Goal: Transaction & Acquisition: Obtain resource

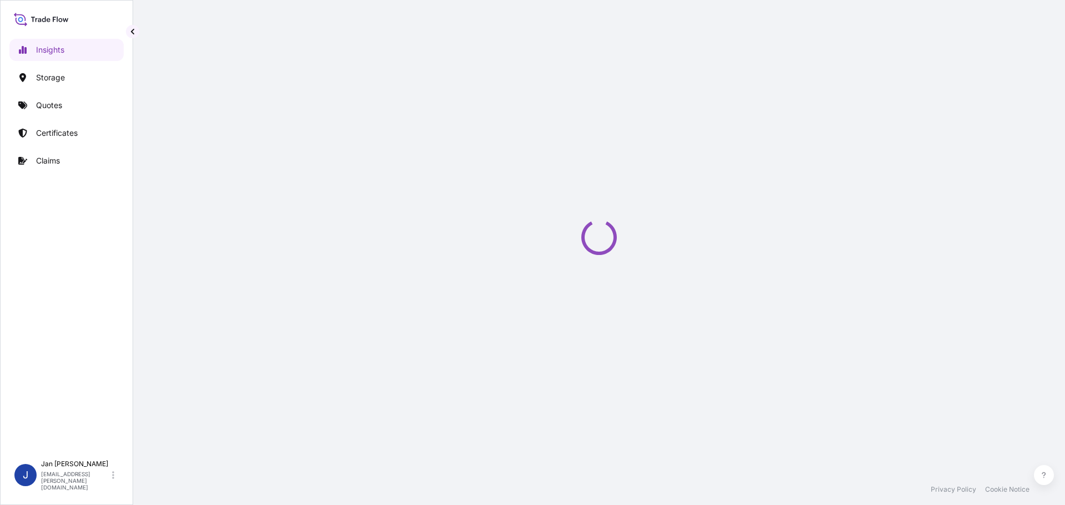
select select "2025"
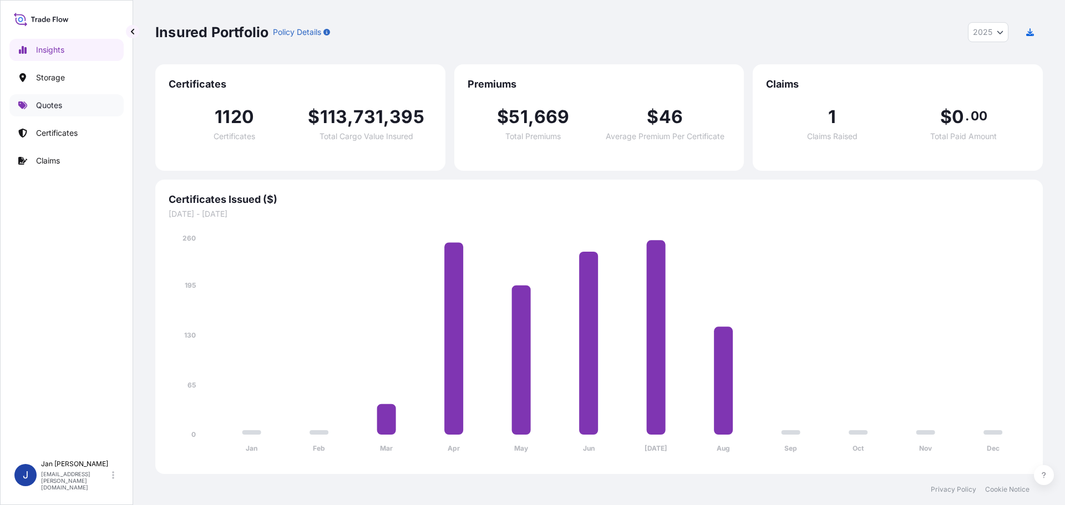
click at [53, 102] on p "Quotes" at bounding box center [49, 105] width 26 height 11
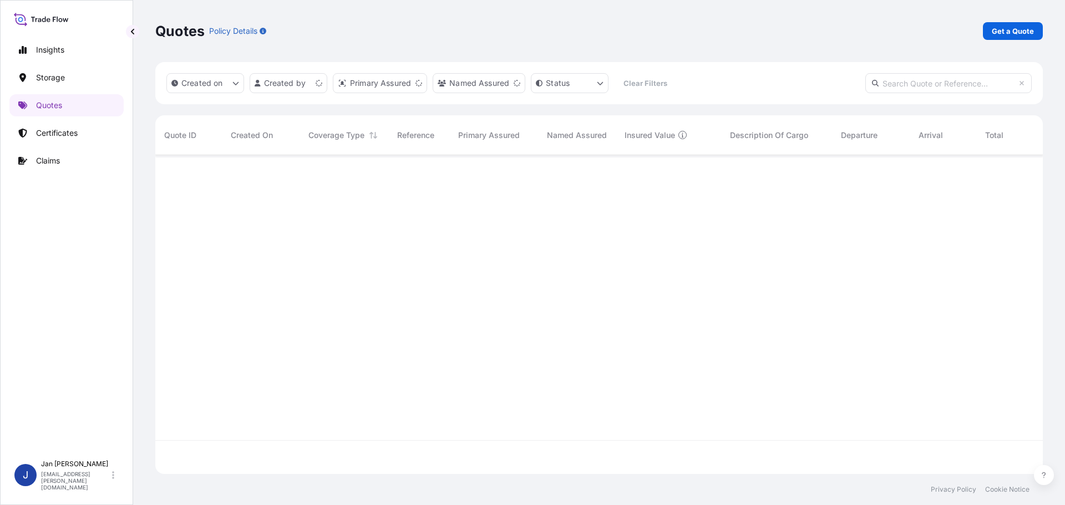
scroll to position [317, 879]
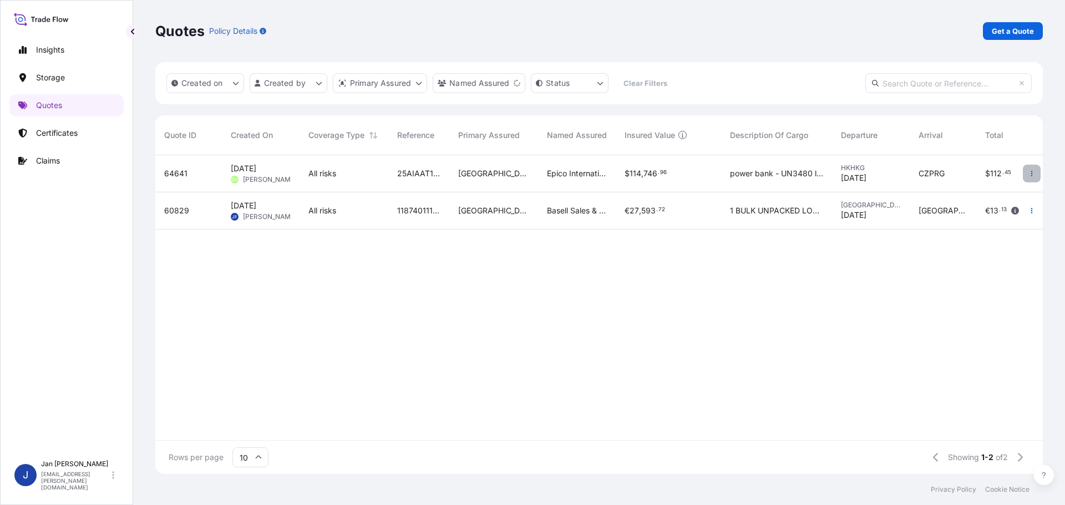
click at [1033, 171] on icon "button" at bounding box center [1032, 173] width 7 height 7
click at [991, 196] on p "Duplicate quote" at bounding box center [987, 195] width 58 height 11
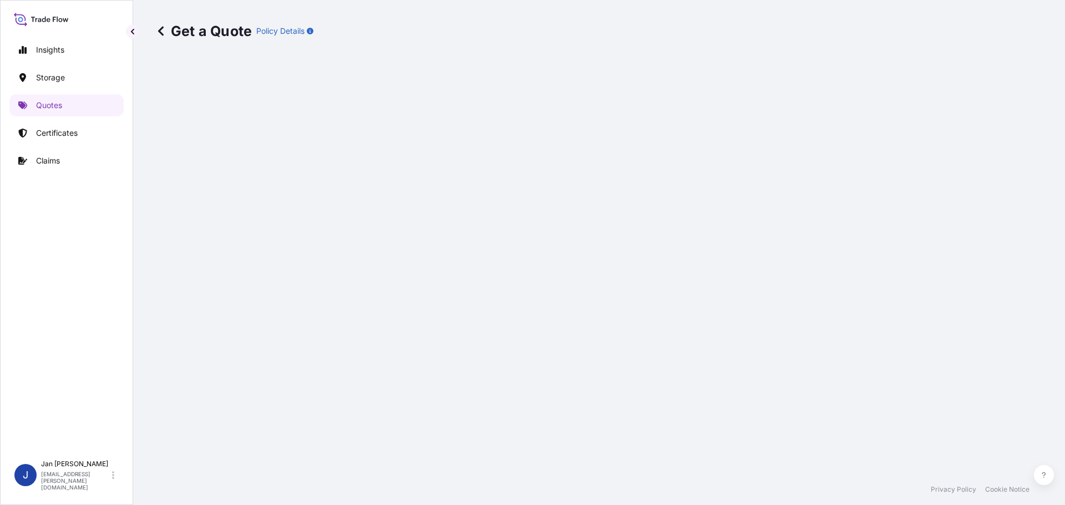
select select "Road / [GEOGRAPHIC_DATA]"
select select "Air"
select select "Road / [GEOGRAPHIC_DATA]"
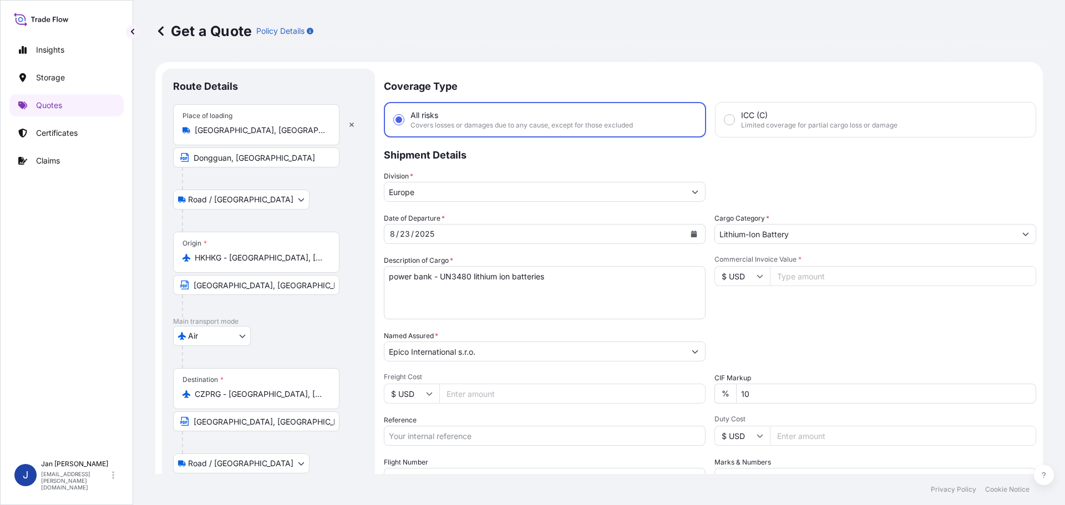
scroll to position [18, 0]
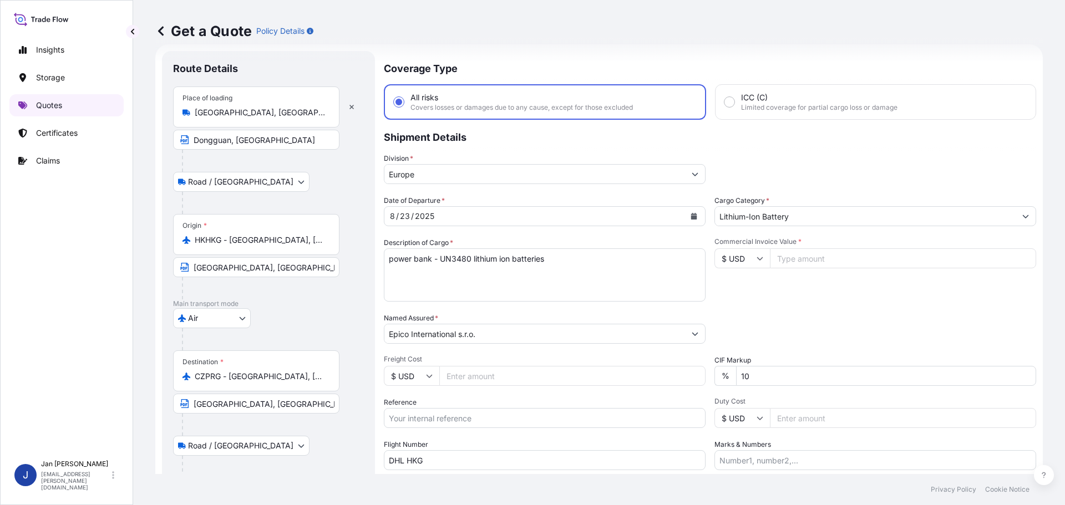
click at [44, 101] on p "Quotes" at bounding box center [49, 105] width 26 height 11
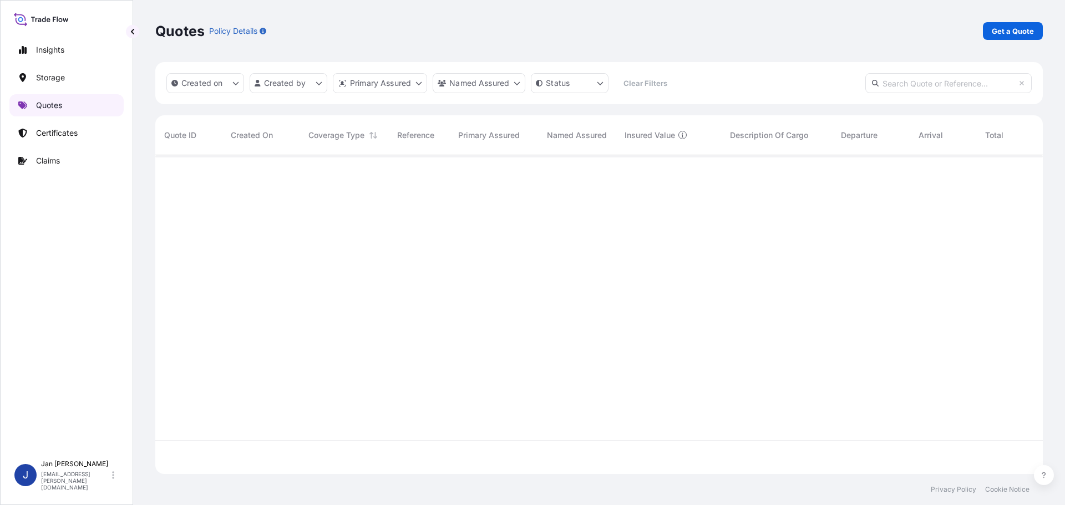
scroll to position [317, 879]
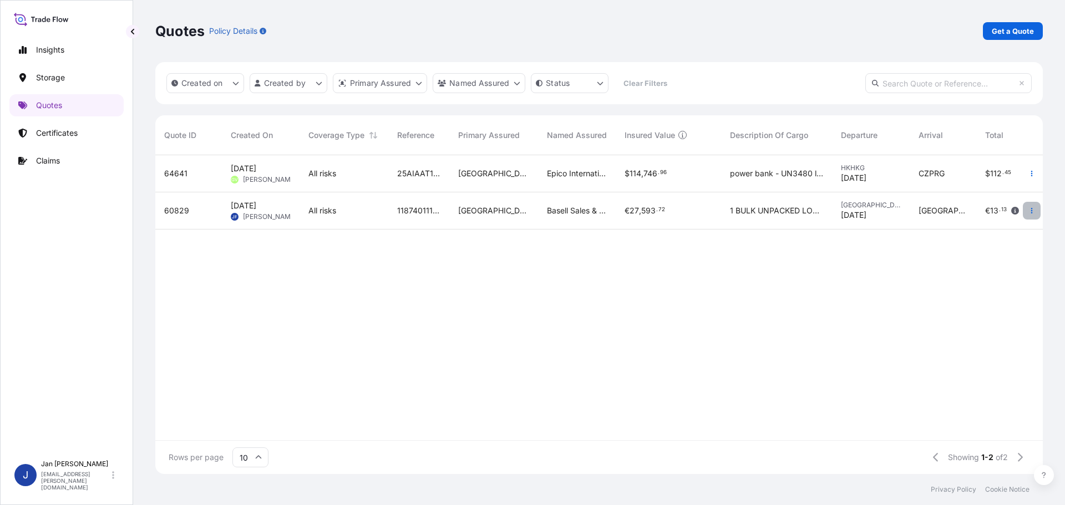
click at [1032, 211] on icon "button" at bounding box center [1032, 211] width 2 height 6
click at [993, 235] on p "Duplicate quote" at bounding box center [987, 232] width 58 height 11
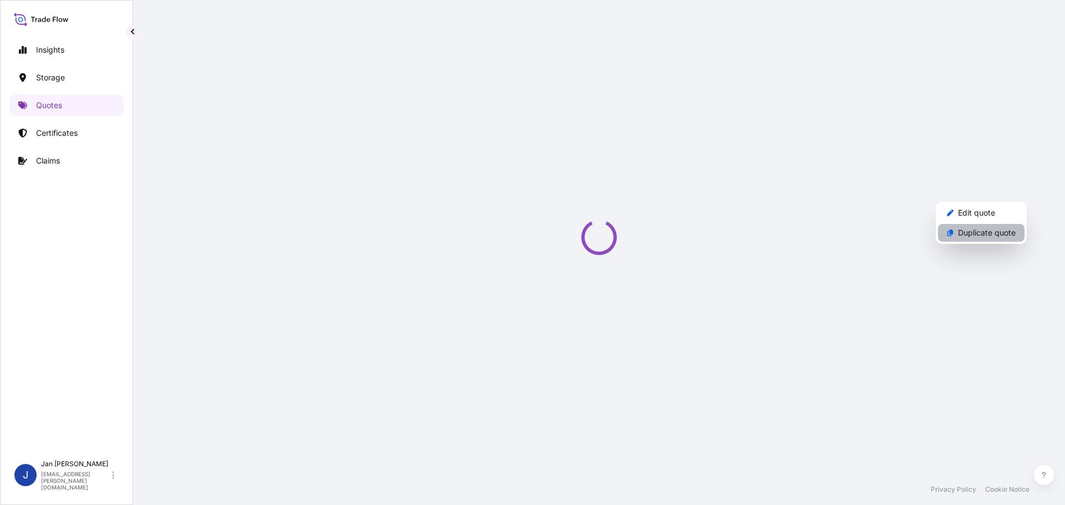
select select "Water"
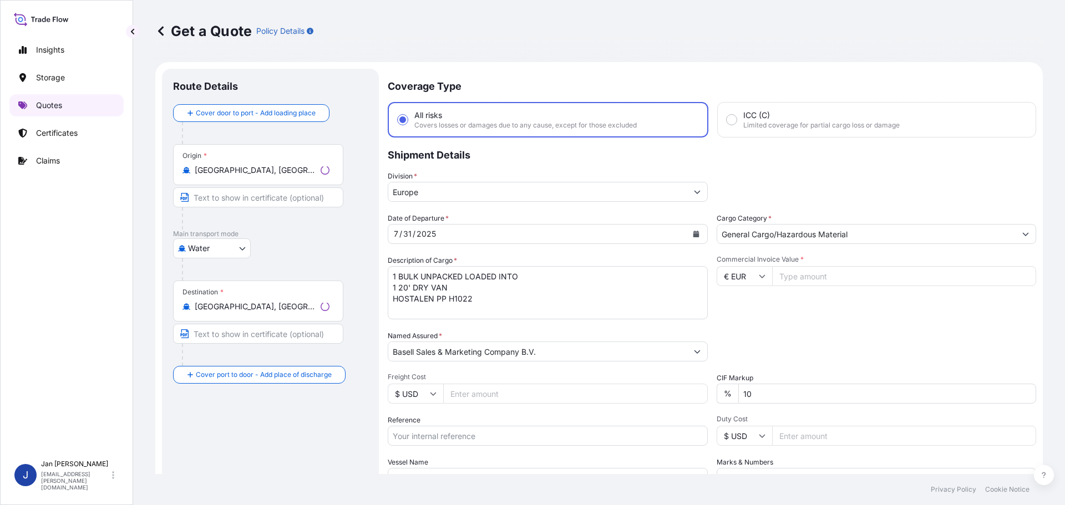
scroll to position [18, 0]
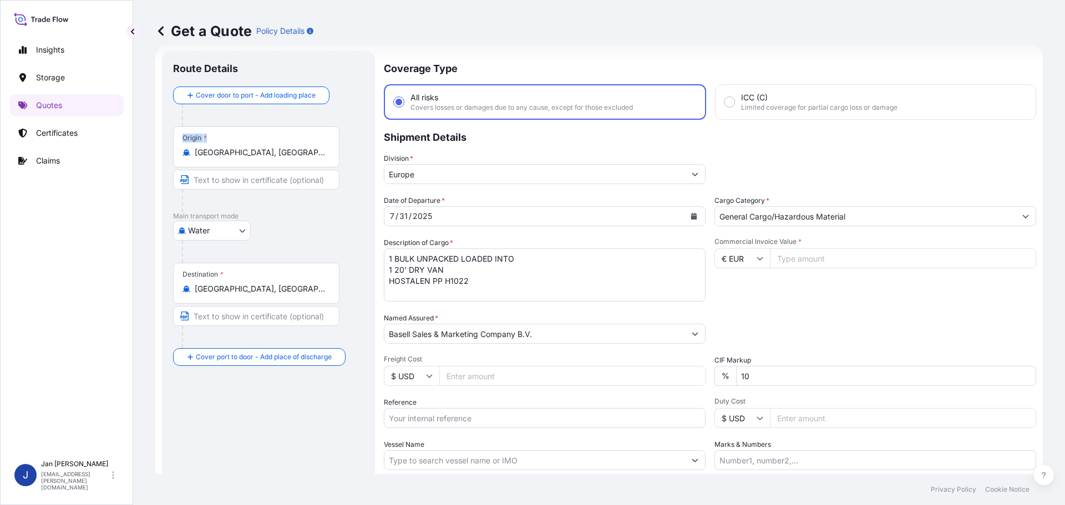
click at [118, 159] on div "Insights Storage Quotes Certificates Claims J [PERSON_NAME] [EMAIL_ADDRESS][PER…" at bounding box center [532, 252] width 1065 height 505
click at [361, 155] on div "Origin * [GEOGRAPHIC_DATA], [GEOGRAPHIC_DATA]" at bounding box center [268, 168] width 191 height 85
drag, startPoint x: 269, startPoint y: 147, endPoint x: 134, endPoint y: 147, distance: 134.3
click at [134, 147] on div "Get a Quote Policy Details Route Details Cover door to port - Add loading place…" at bounding box center [599, 237] width 932 height 474
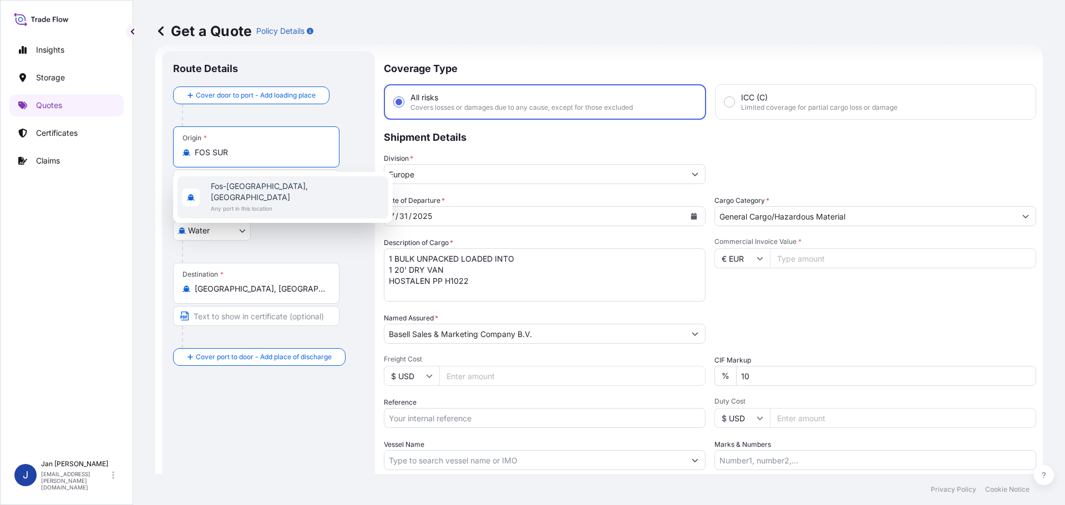
click at [239, 189] on span "Fos-[GEOGRAPHIC_DATA], [GEOGRAPHIC_DATA]" at bounding box center [297, 192] width 173 height 22
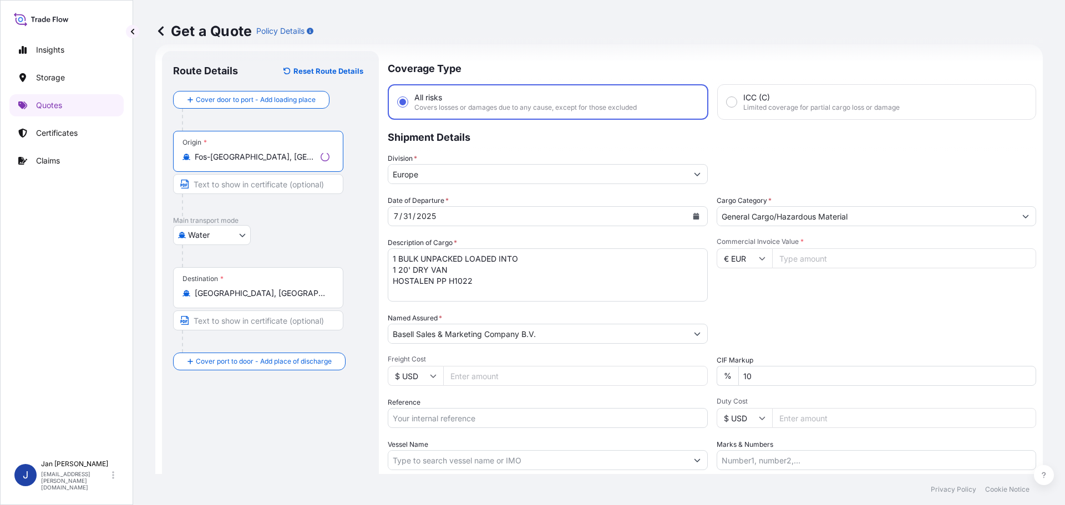
type input "Fos-[GEOGRAPHIC_DATA], [GEOGRAPHIC_DATA]"
drag, startPoint x: 260, startPoint y: 301, endPoint x: 202, endPoint y: 295, distance: 58.0
click at [204, 295] on div "Destination * [GEOGRAPHIC_DATA], [GEOGRAPHIC_DATA]" at bounding box center [258, 287] width 170 height 41
click at [204, 295] on input "[GEOGRAPHIC_DATA], [GEOGRAPHIC_DATA]" at bounding box center [262, 293] width 135 height 11
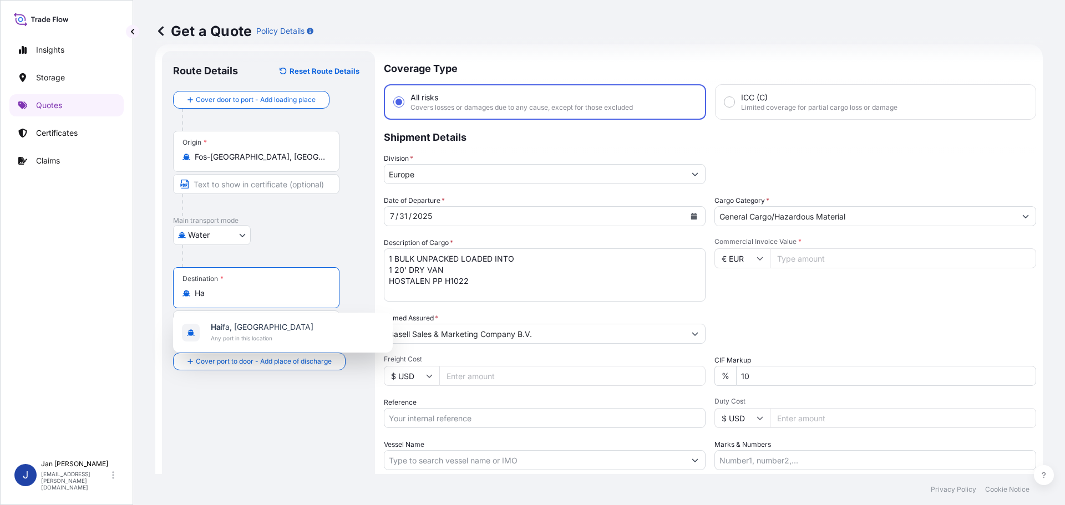
type input "H"
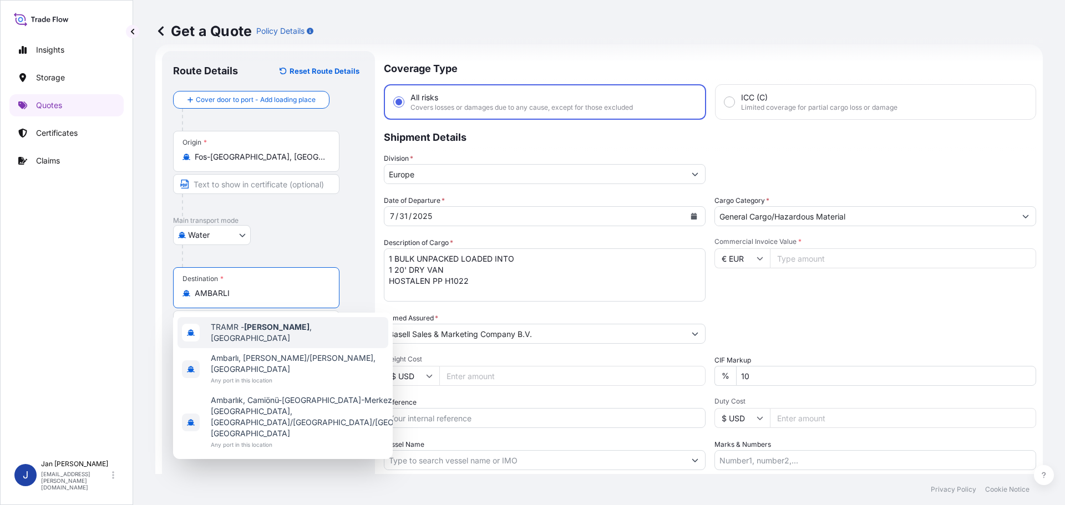
click at [227, 329] on span "TRAMR - [GEOGRAPHIC_DATA] , [GEOGRAPHIC_DATA]" at bounding box center [297, 333] width 173 height 22
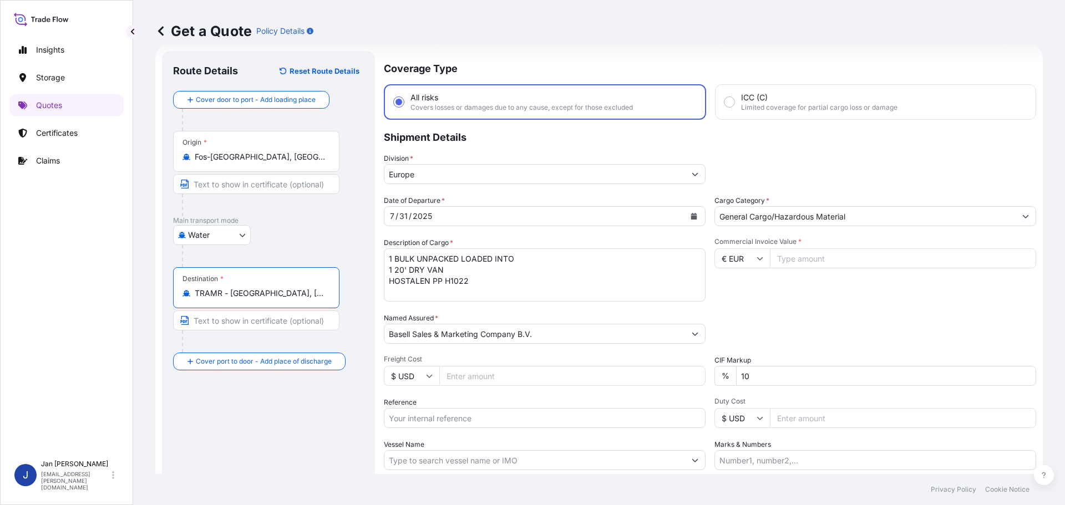
type input "TRAMR - [GEOGRAPHIC_DATA], [GEOGRAPHIC_DATA]"
click at [693, 214] on icon "Calendar" at bounding box center [694, 216] width 7 height 7
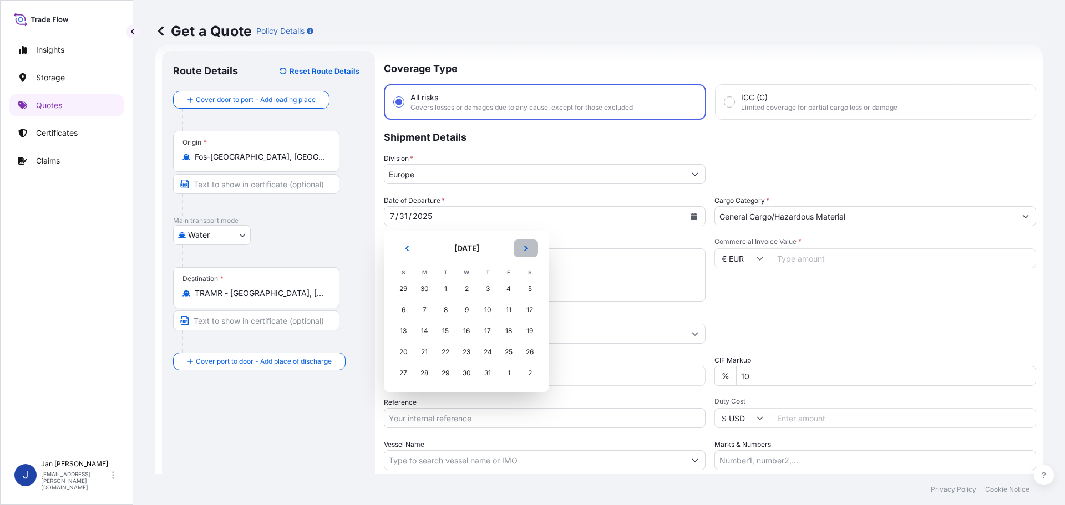
click at [526, 243] on button "Next" at bounding box center [526, 249] width 24 height 18
click at [427, 373] on div "25" at bounding box center [424, 373] width 20 height 20
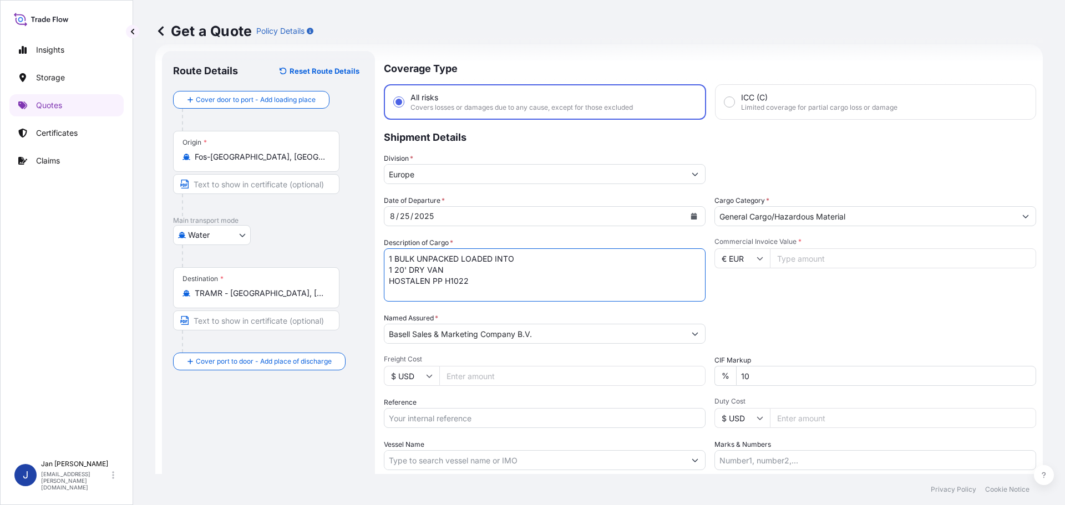
drag, startPoint x: 497, startPoint y: 281, endPoint x: 192, endPoint y: 182, distance: 320.7
click at [194, 182] on form "Route Details Reset Route Details Cover door to port - Add loading place Place …" at bounding box center [599, 301] width 888 height 515
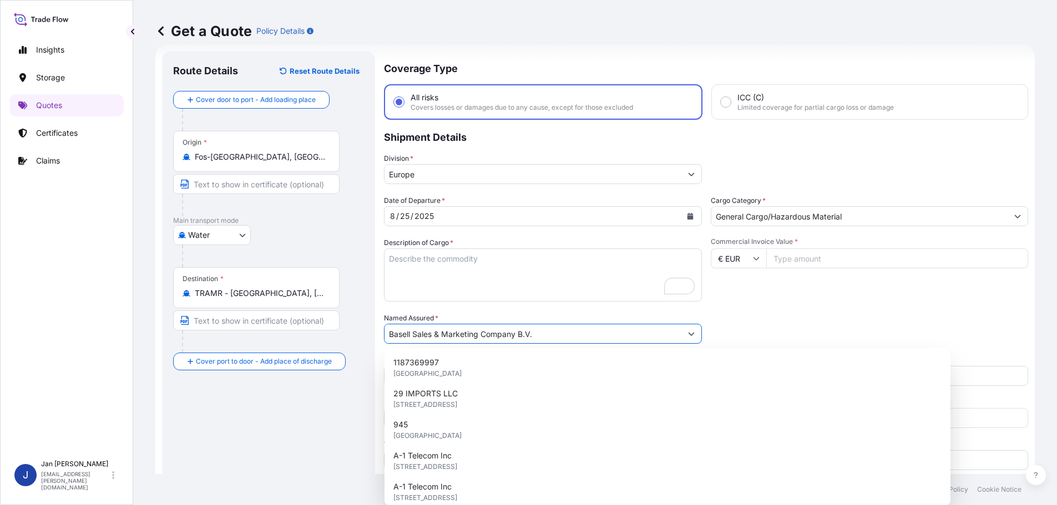
drag, startPoint x: 416, startPoint y: 332, endPoint x: 215, endPoint y: 330, distance: 200.9
click at [216, 330] on form "Route Details Reset Route Details Cover door to port - Add loading place Place …" at bounding box center [594, 301] width 879 height 515
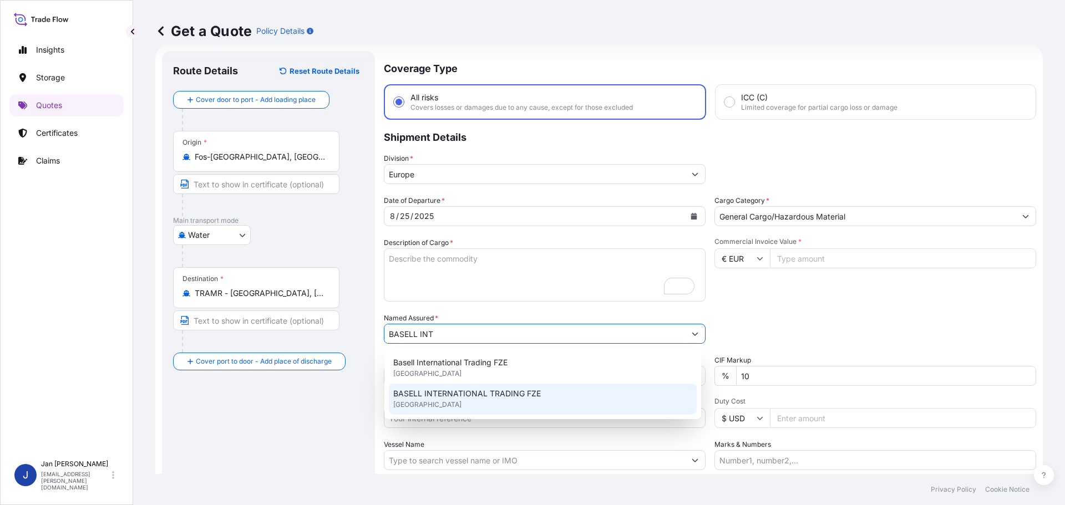
click at [411, 389] on span "BASELL INTERNATIONAL TRADING FZE" at bounding box center [467, 393] width 148 height 11
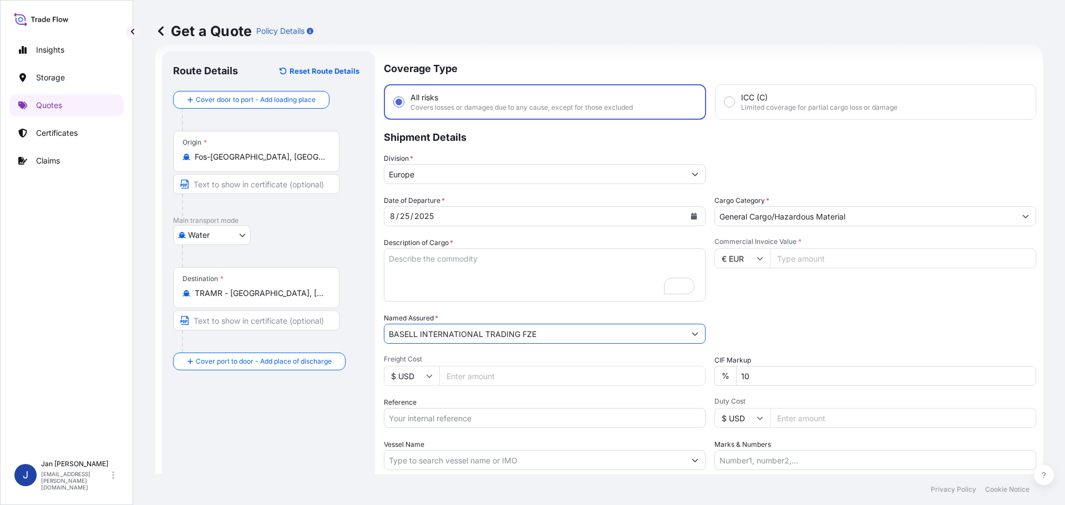
type input "BASELL INTERNATIONAL TRADING FZE"
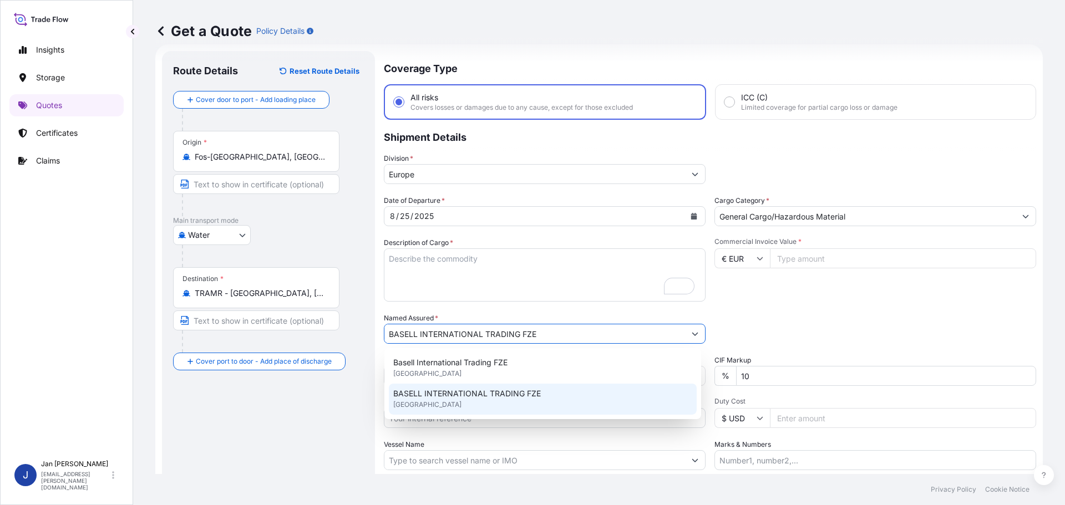
click at [290, 449] on div "Route Details Reset Route Details Cover door to port - Add loading place Place …" at bounding box center [268, 302] width 191 height 480
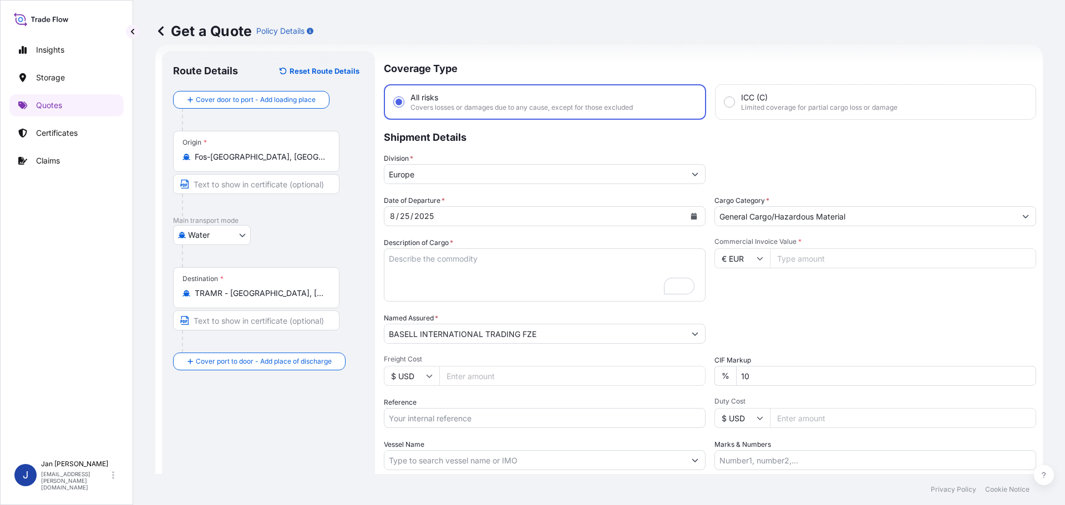
click at [427, 415] on input "Reference" at bounding box center [545, 418] width 322 height 20
paste input "5013177367 304235811"
click at [433, 417] on input "5013177367 304235811" at bounding box center [545, 418] width 322 height 20
click at [533, 418] on input "5013177367 304235811" at bounding box center [545, 418] width 322 height 20
paste input "1187418543"
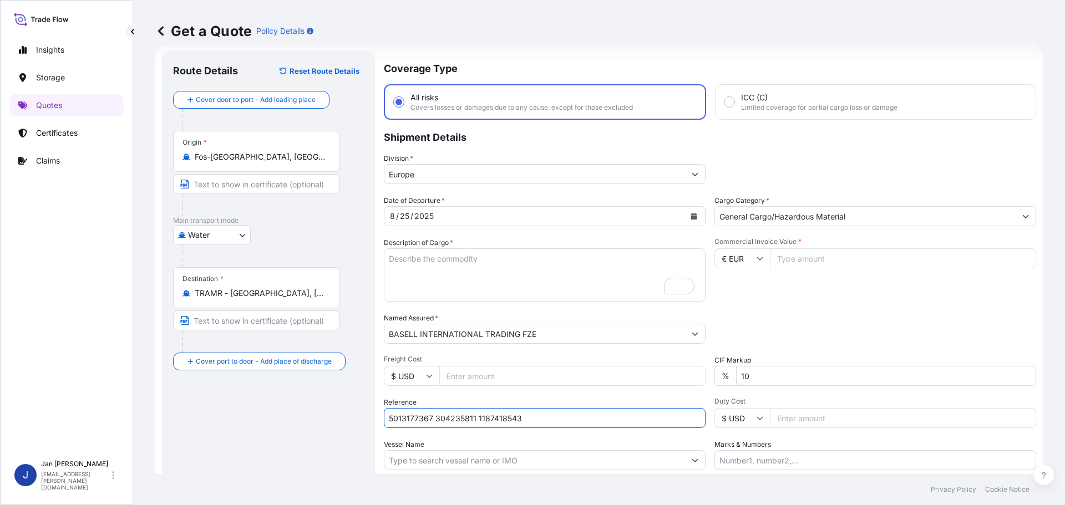
type input "5013177367 304235811 1187418543"
click at [391, 453] on input "Vessel Name" at bounding box center [534, 461] width 301 height 20
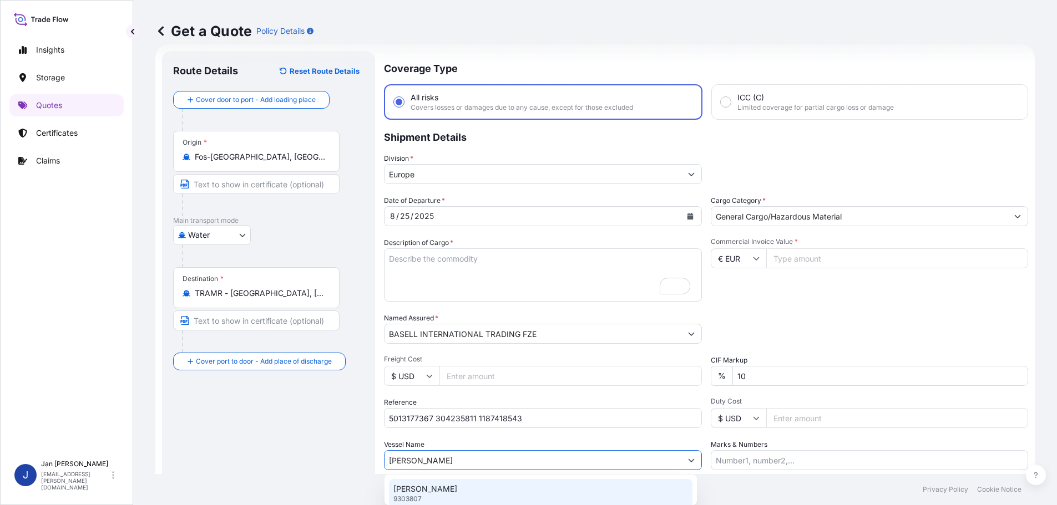
click at [451, 490] on div "[PERSON_NAME] A 9303807" at bounding box center [540, 493] width 303 height 29
type input "[PERSON_NAME]"
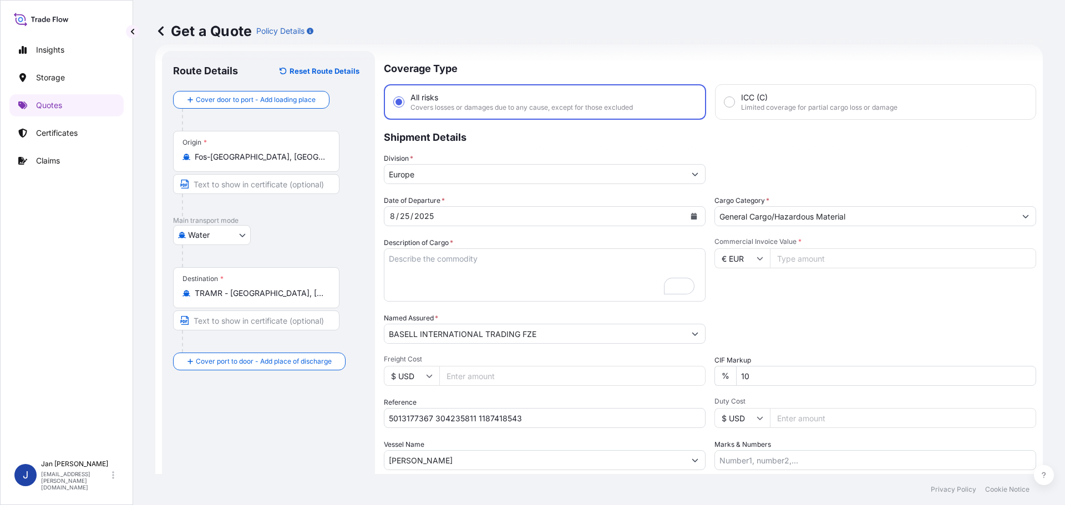
click at [791, 255] on input "Commercial Invoice Value *" at bounding box center [903, 259] width 266 height 20
type input "5"
type input "152955"
click at [778, 461] on input "Marks & Numbers" at bounding box center [876, 461] width 322 height 20
paste input "SELPIN PLASTIK / [GEOGRAPHIC_DATA]"
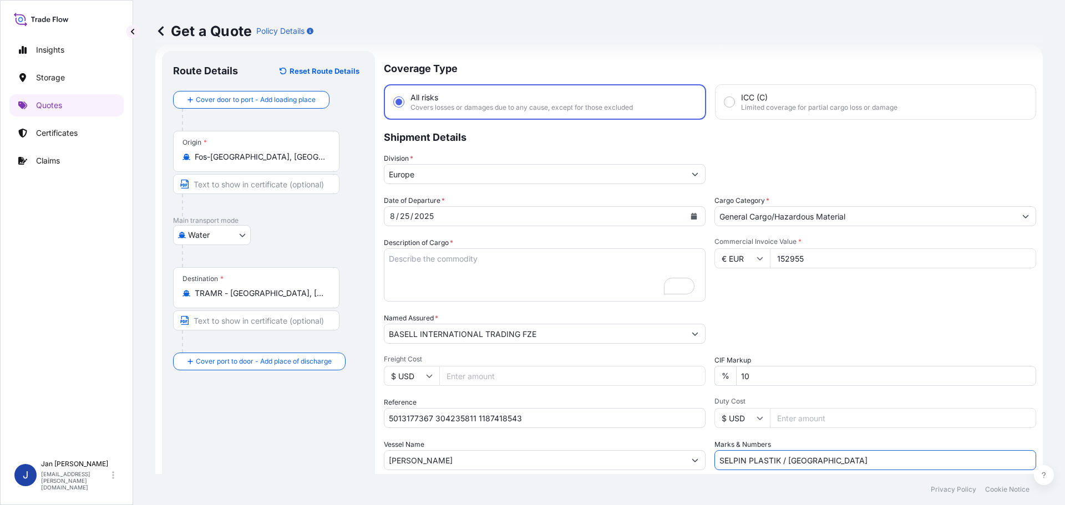
type input "SELPIN PLASTIK / [GEOGRAPHIC_DATA]"
click at [452, 279] on textarea "1 BULK UNPACKED LOADED INTO 1 20' DRY VAN HOSTALEN PP H1022" at bounding box center [545, 275] width 322 height 53
paste textarea "BAGS LOADED ONTO 108 PALLETS LOADED INTO 6 40' HIGH CUBE CONTAINER LUPOLEN 2420D"
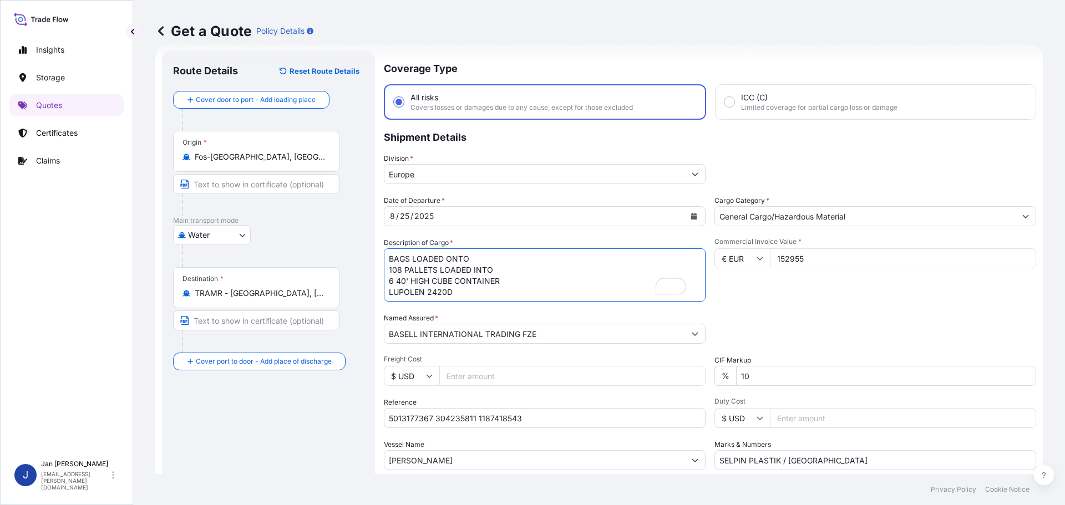
click at [387, 259] on textarea "1 BULK UNPACKED LOADED INTO 1 20' DRY VAN HOSTALEN PP H1022" at bounding box center [545, 275] width 322 height 53
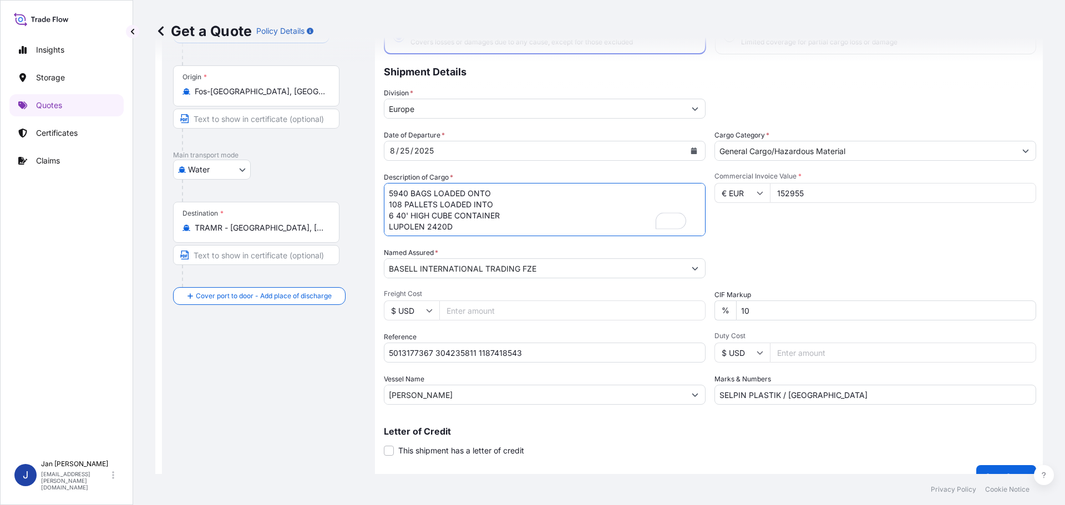
scroll to position [103, 0]
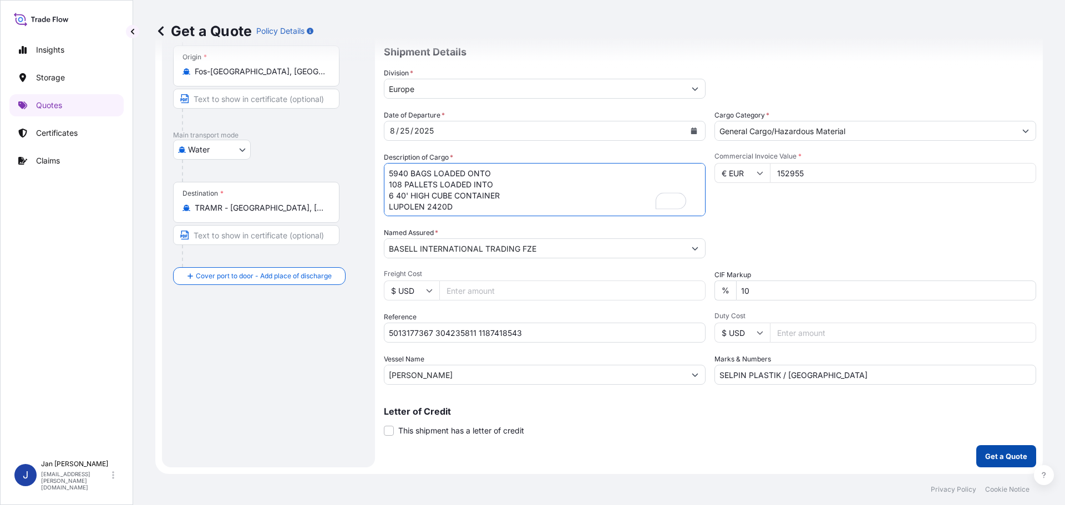
type textarea "5940 BAGS LOADED ONTO 108 PALLETS LOADED INTO 6 40' HIGH CUBE CONTAINER LUPOLEN…"
click at [994, 455] on p "Get a Quote" at bounding box center [1006, 456] width 42 height 11
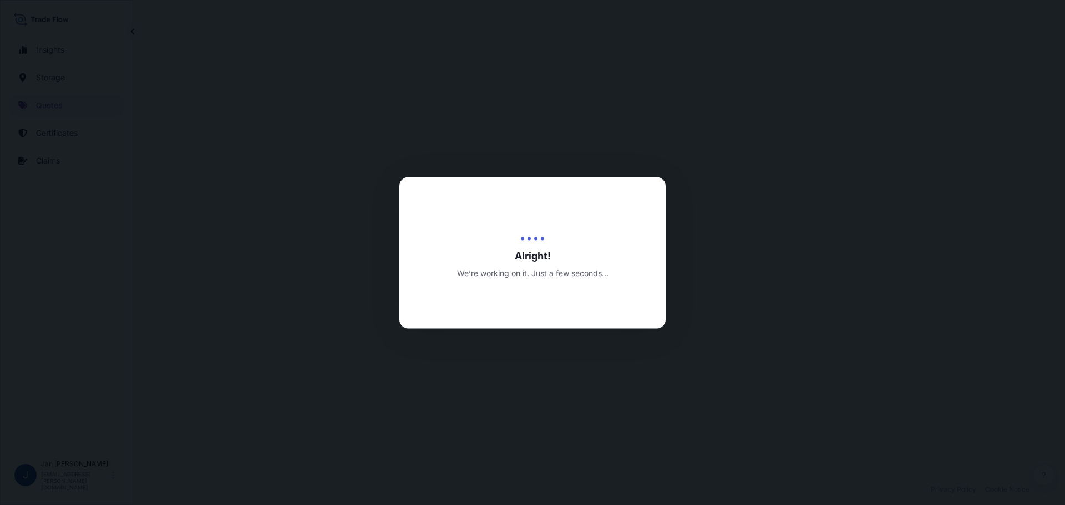
select select "Water"
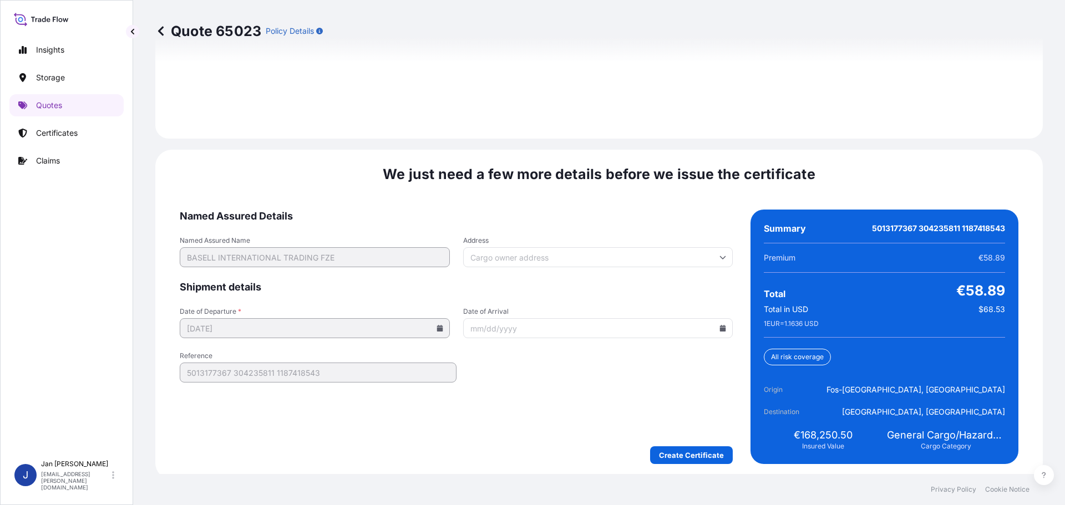
scroll to position [1611, 0]
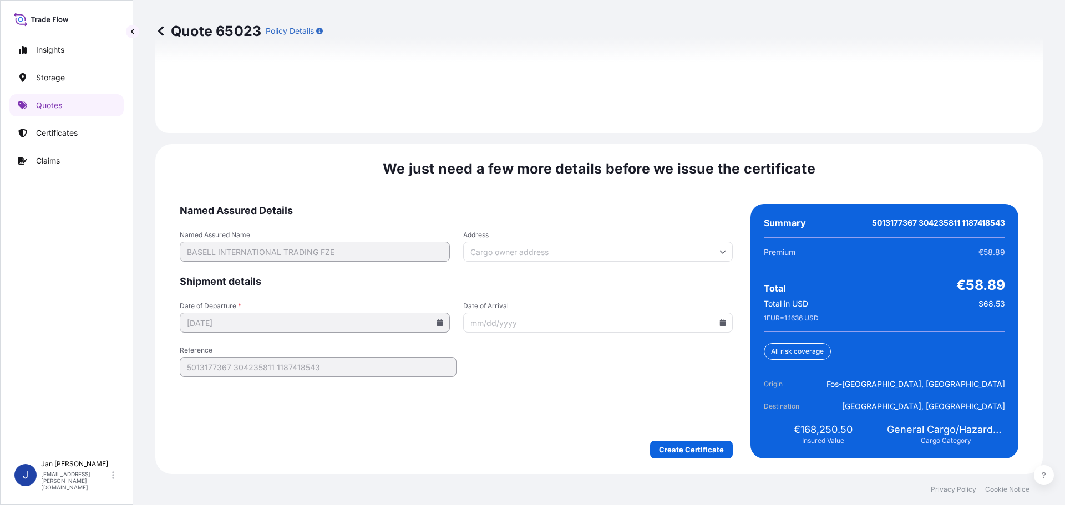
click at [720, 324] on icon at bounding box center [723, 323] width 6 height 7
click at [667, 136] on icon at bounding box center [669, 136] width 4 height 7
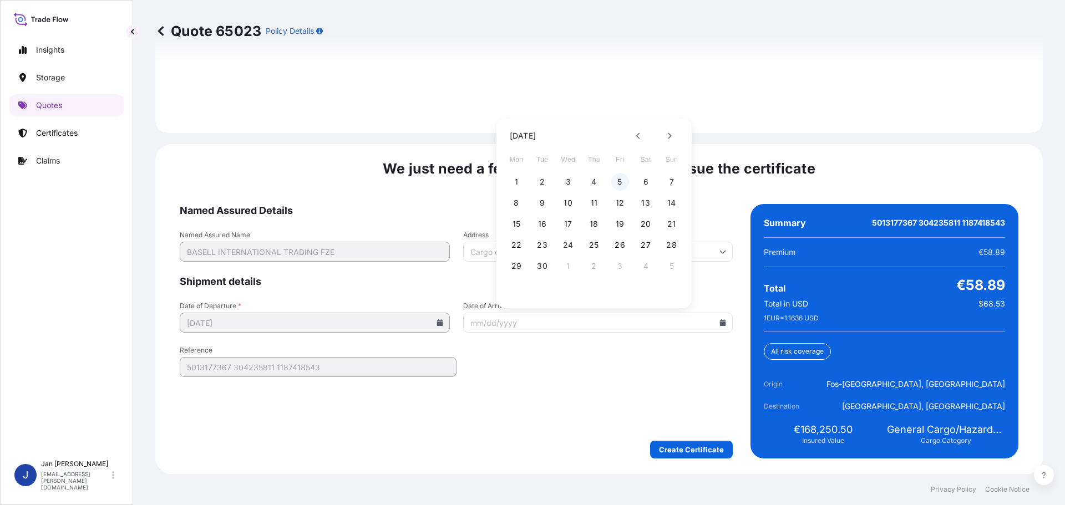
click at [616, 180] on button "5" at bounding box center [620, 182] width 18 height 18
type input "[DATE]"
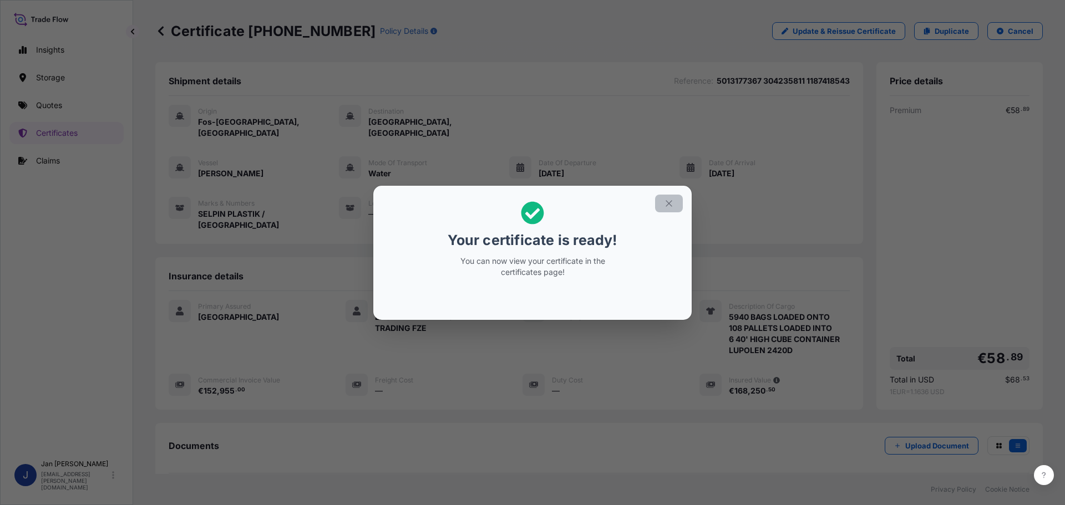
click at [672, 199] on icon "button" at bounding box center [669, 204] width 10 height 10
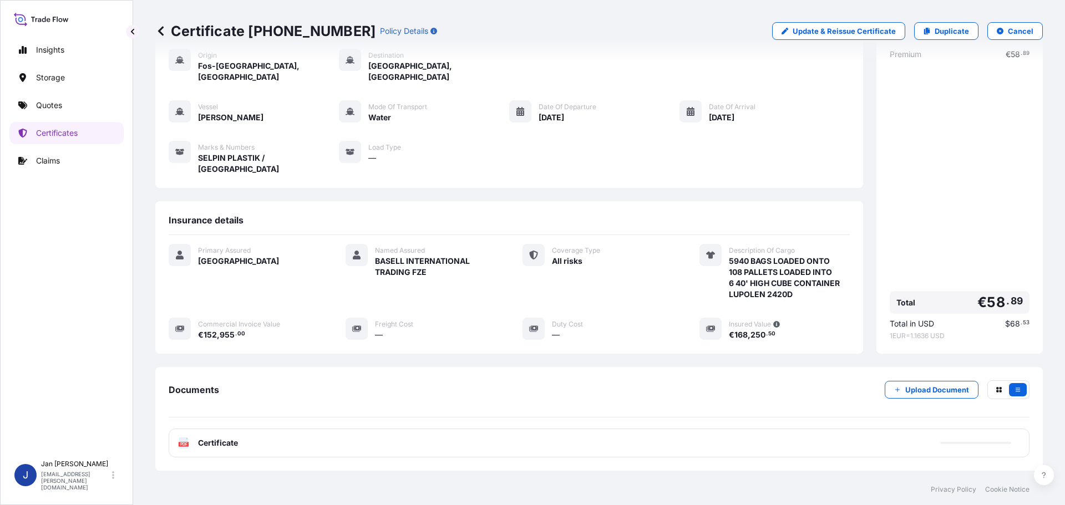
scroll to position [100, 0]
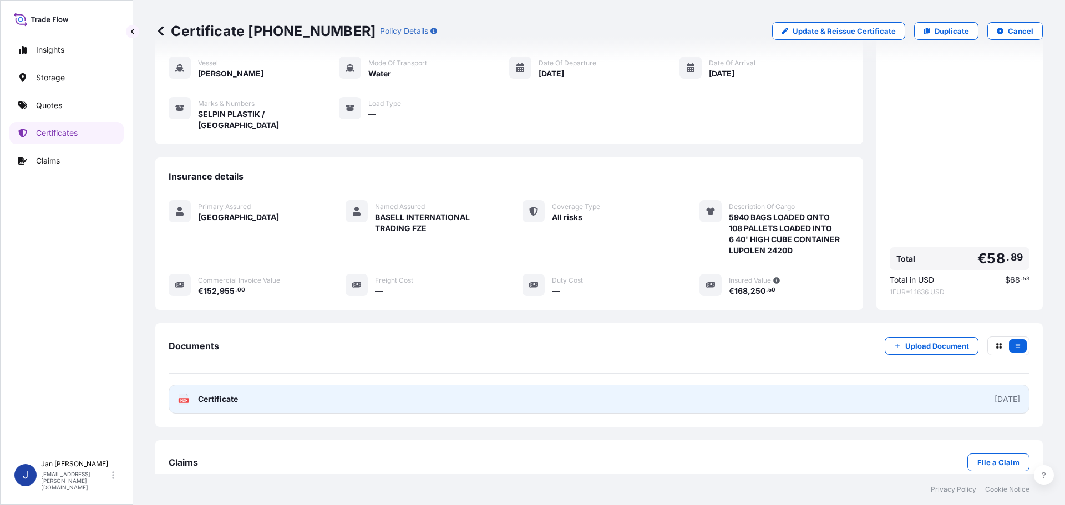
click at [217, 394] on span "Certificate" at bounding box center [218, 399] width 40 height 11
